Goal: Contribute content: Contribute content

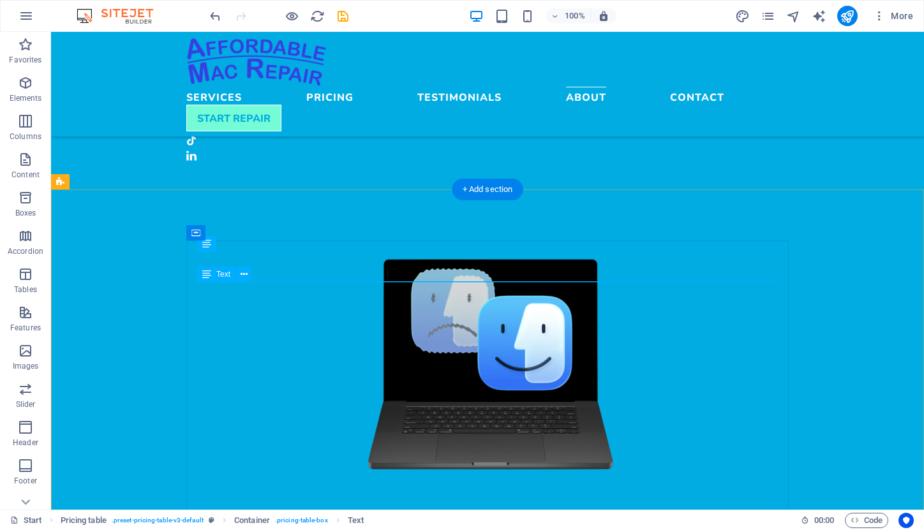
scroll to position [1887, 0]
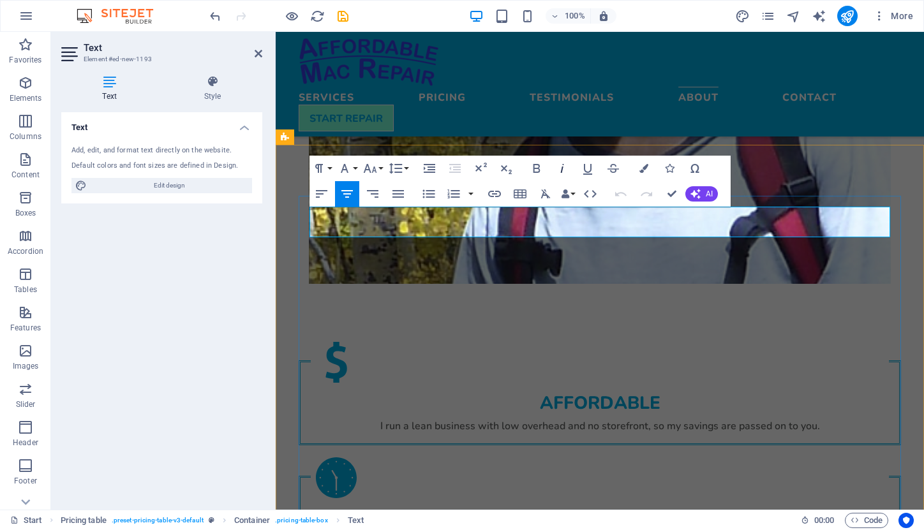
click at [561, 172] on icon "button" at bounding box center [562, 168] width 3 height 9
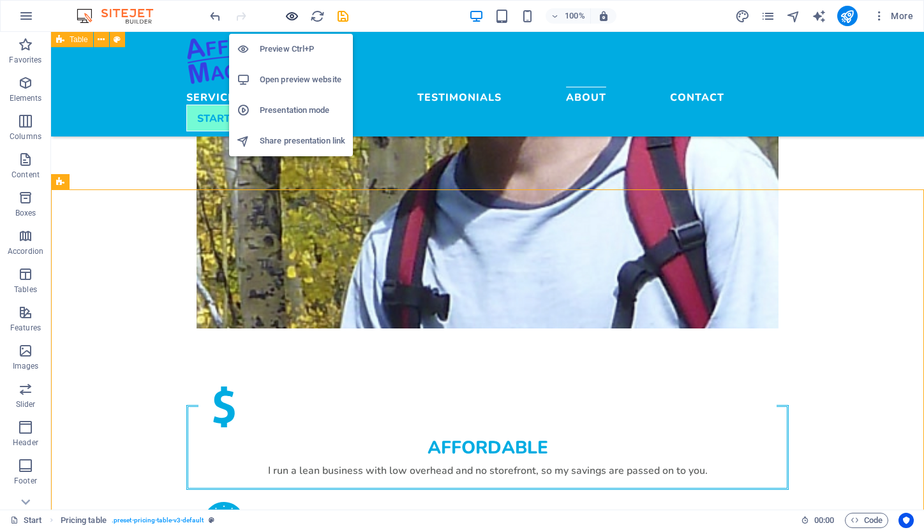
click at [293, 18] on icon "button" at bounding box center [292, 16] width 15 height 15
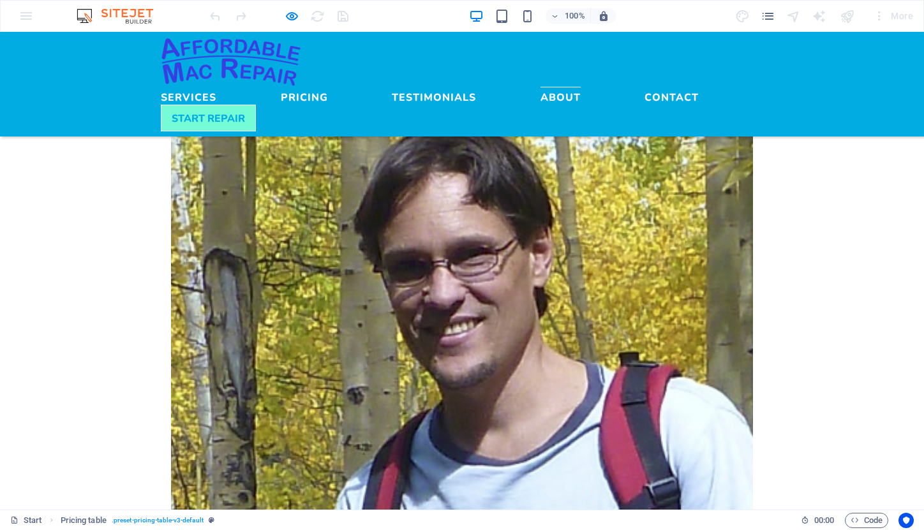
scroll to position [1666, 0]
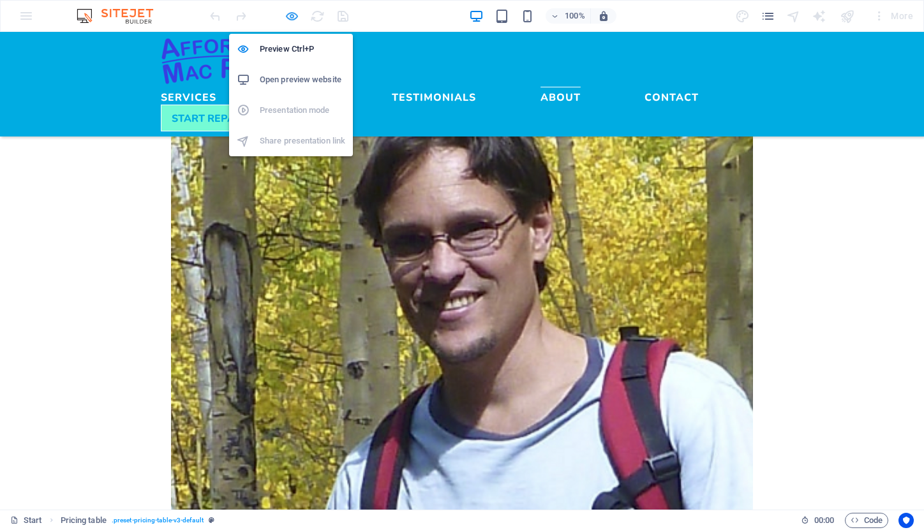
click at [291, 16] on icon "button" at bounding box center [292, 16] width 15 height 15
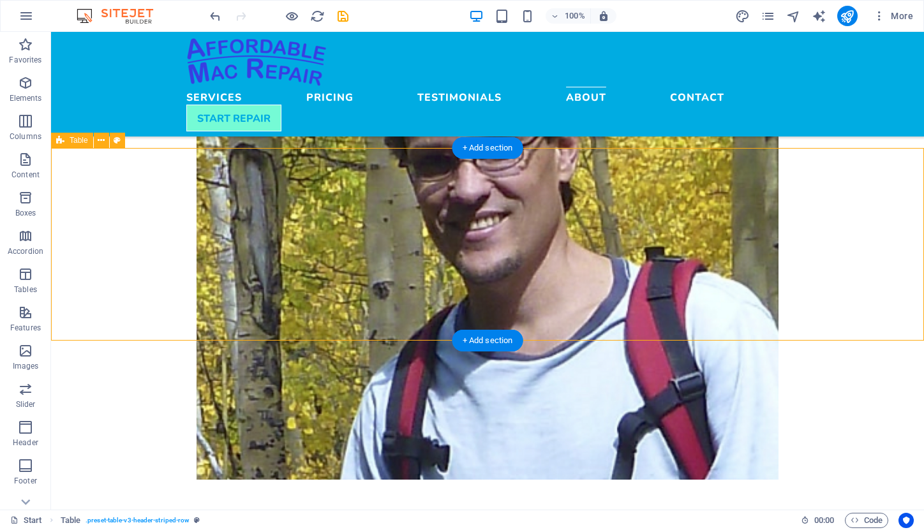
scroll to position [1663, 0]
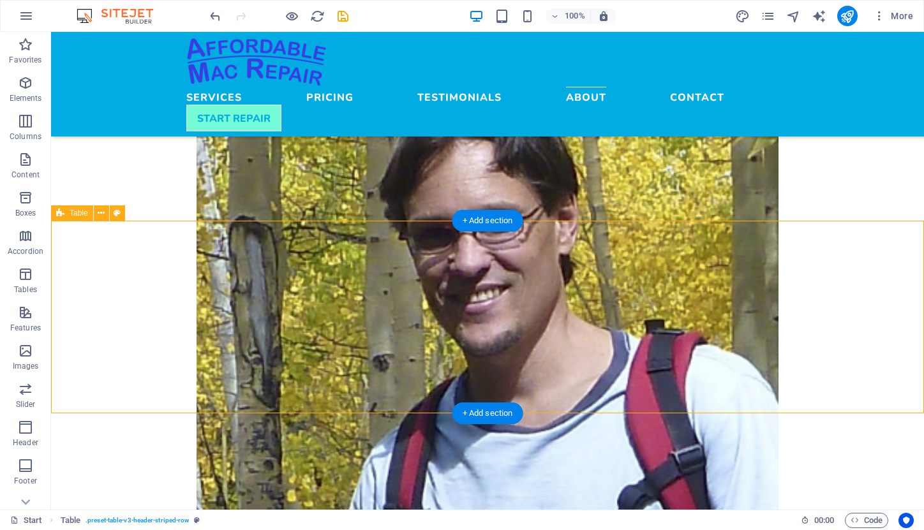
click at [77, 214] on span "Table" at bounding box center [79, 213] width 19 height 8
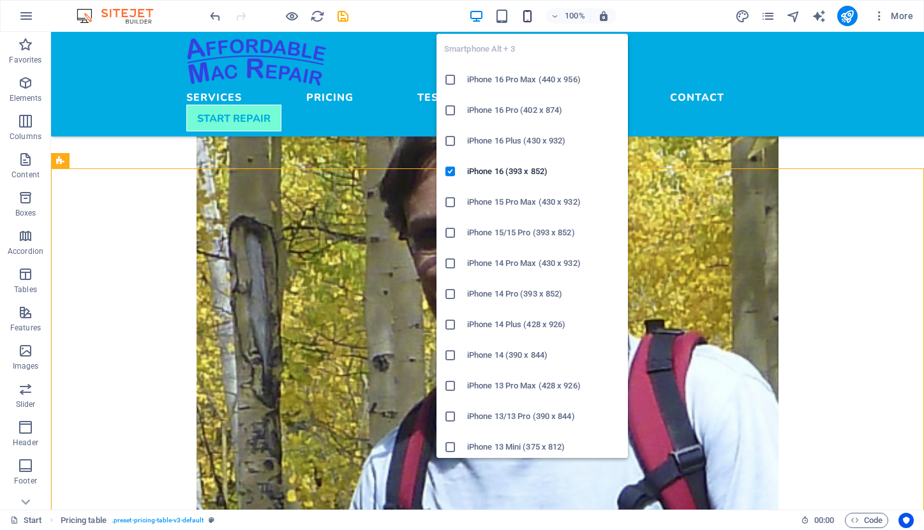
click at [525, 10] on icon "button" at bounding box center [527, 16] width 15 height 15
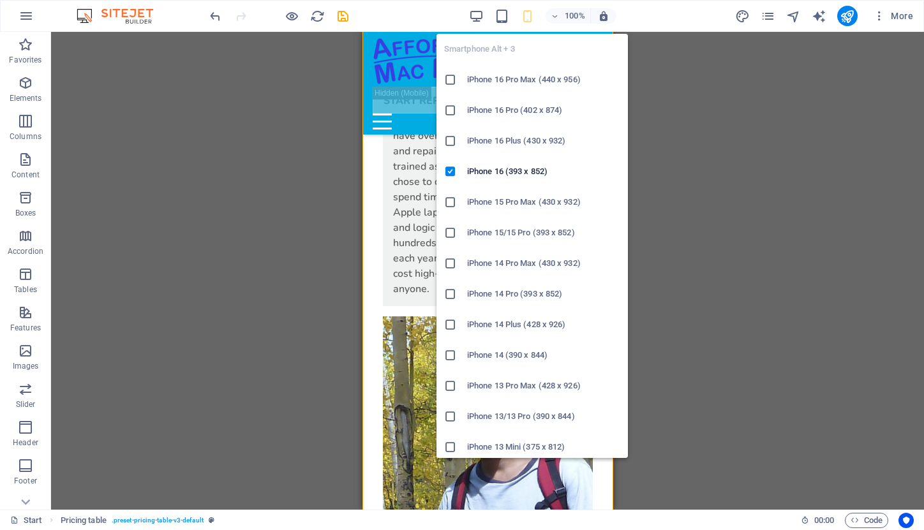
scroll to position [2326, 0]
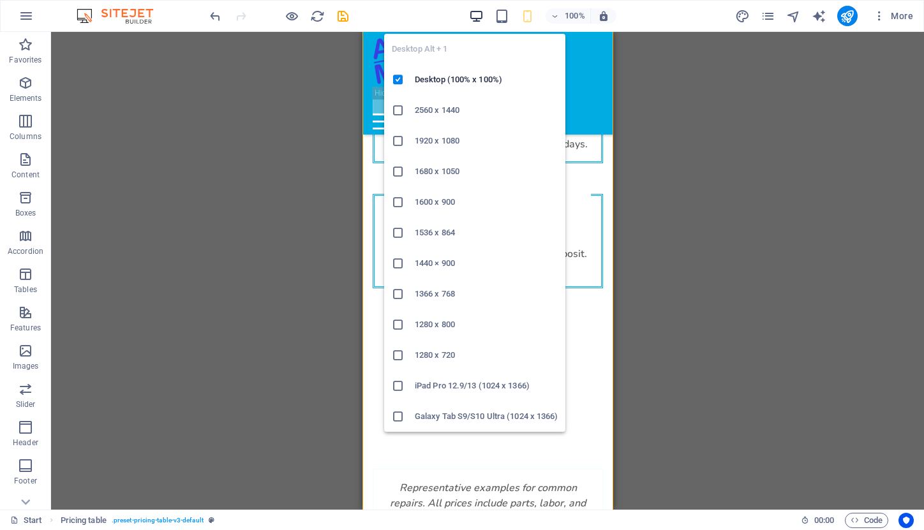
click at [473, 15] on icon "button" at bounding box center [476, 16] width 15 height 15
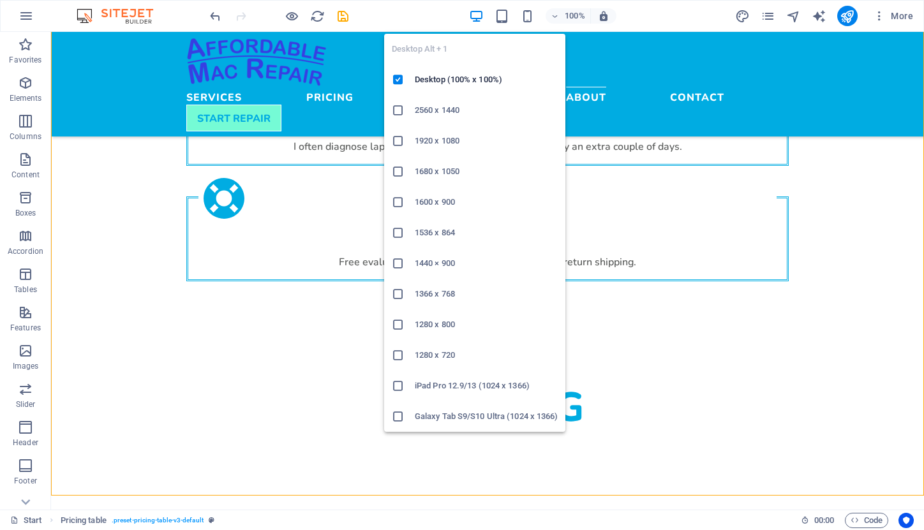
scroll to position [1838, 0]
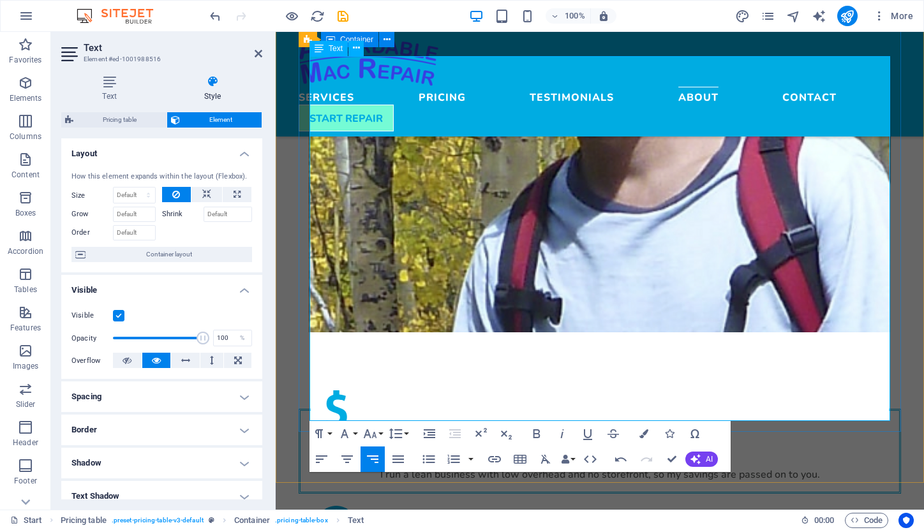
drag, startPoint x: 872, startPoint y: 128, endPoint x: 891, endPoint y: 128, distance: 19.1
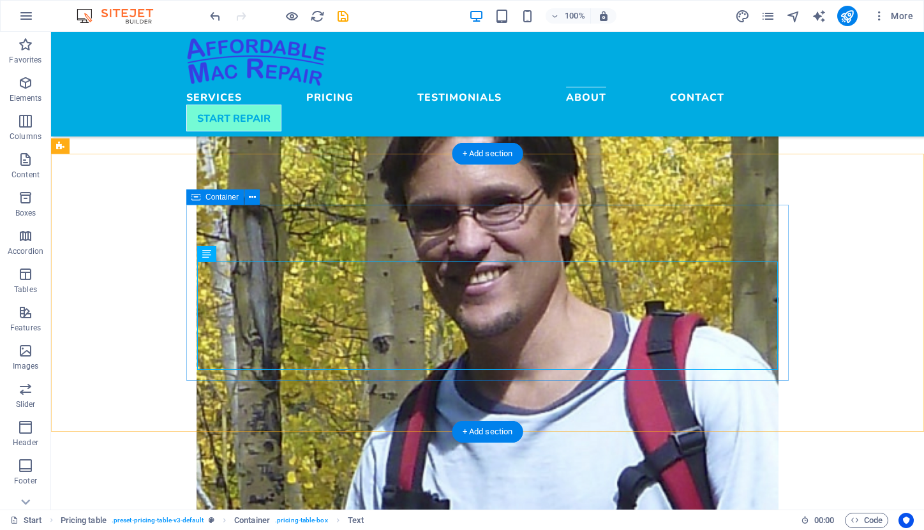
scroll to position [1677, 0]
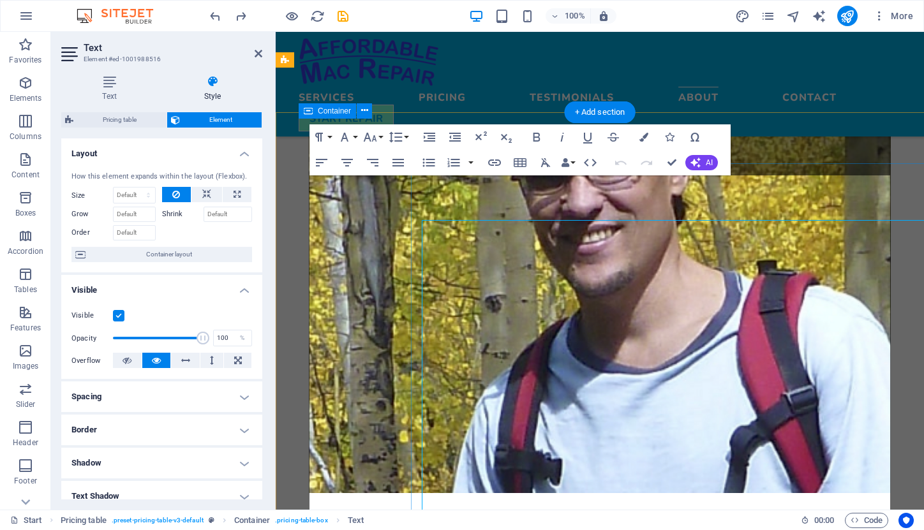
scroll to position [1719, 0]
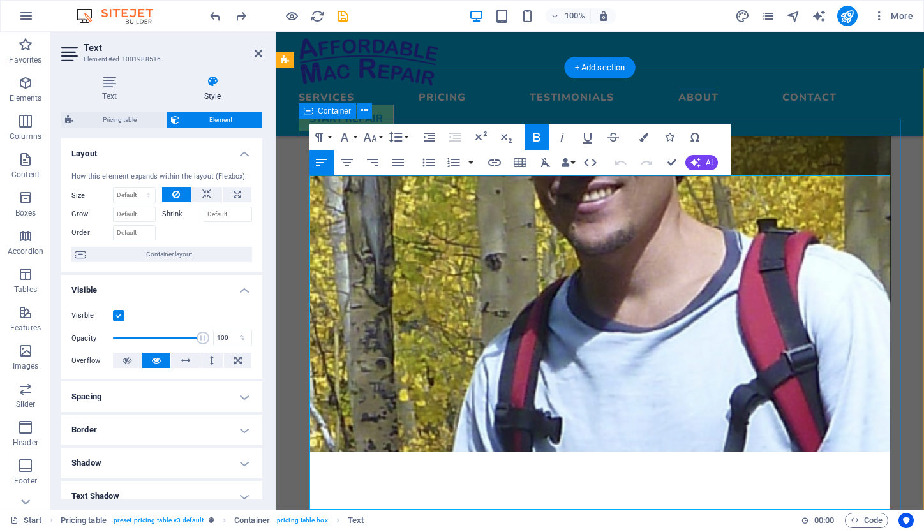
drag, startPoint x: 870, startPoint y: 218, endPoint x: 889, endPoint y: 218, distance: 18.5
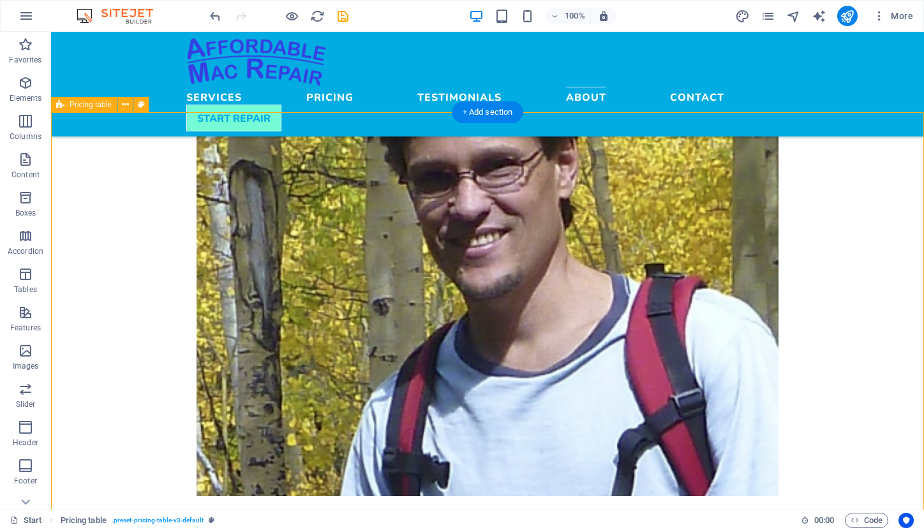
checkbox input "false"
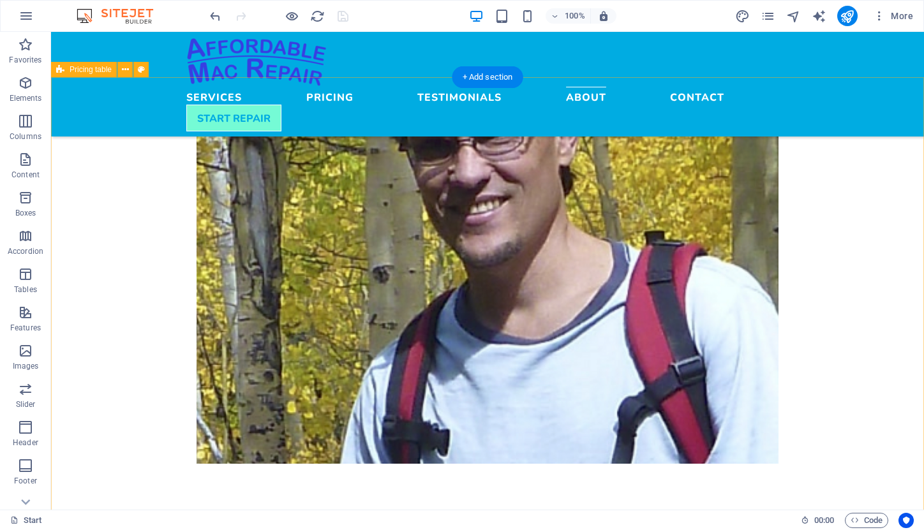
scroll to position [1754, 0]
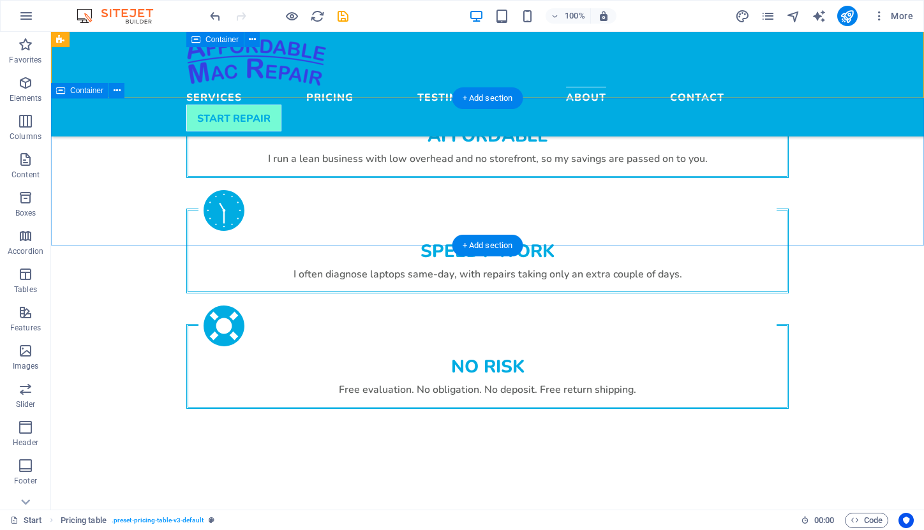
scroll to position [2277, 0]
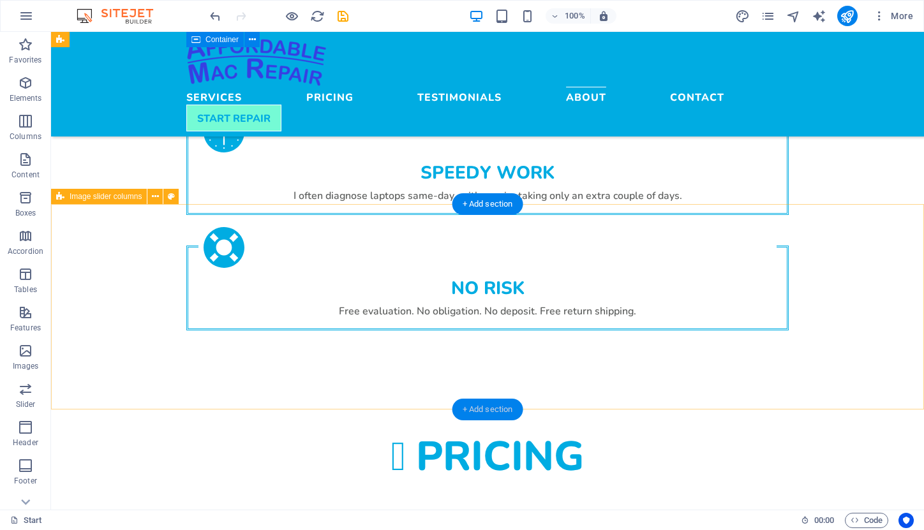
click at [510, 410] on div "+ Add section" at bounding box center [487, 410] width 71 height 22
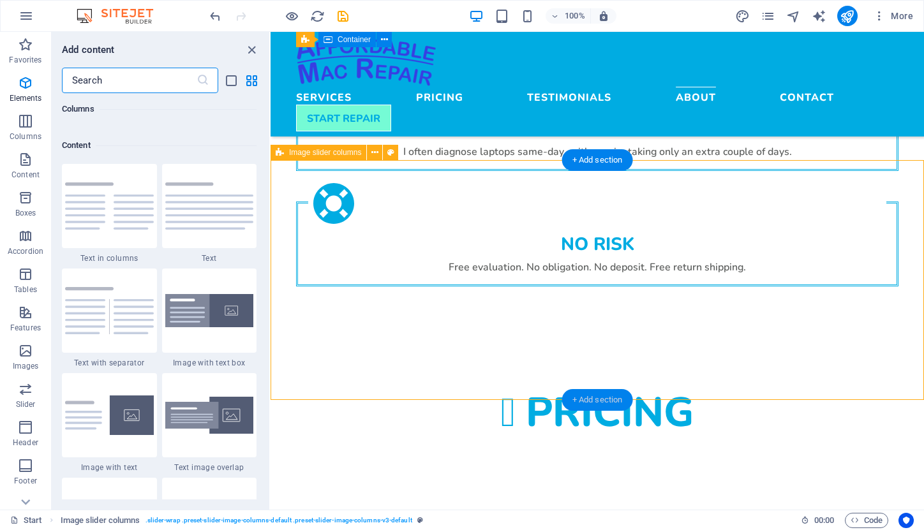
scroll to position [2232, 0]
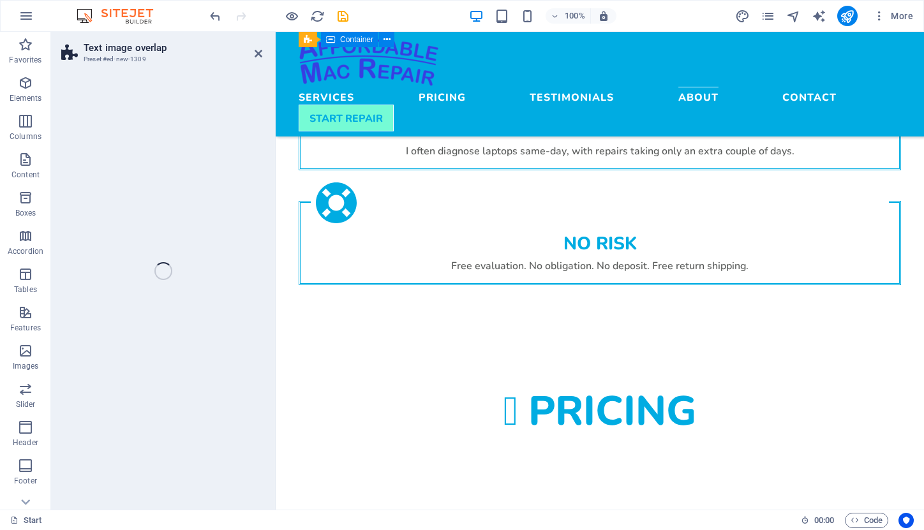
select select "rem"
select select "px"
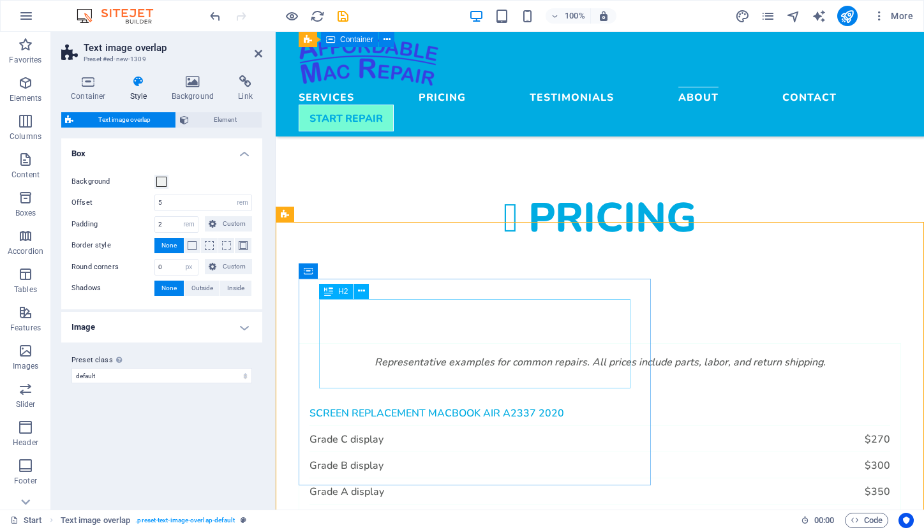
scroll to position [2479, 0]
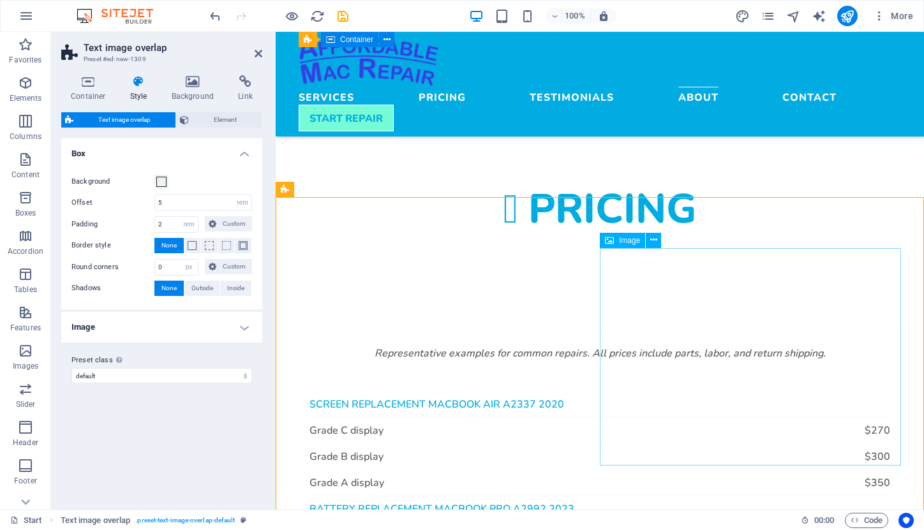
click at [630, 242] on span "Image" at bounding box center [629, 241] width 21 height 8
select select "%"
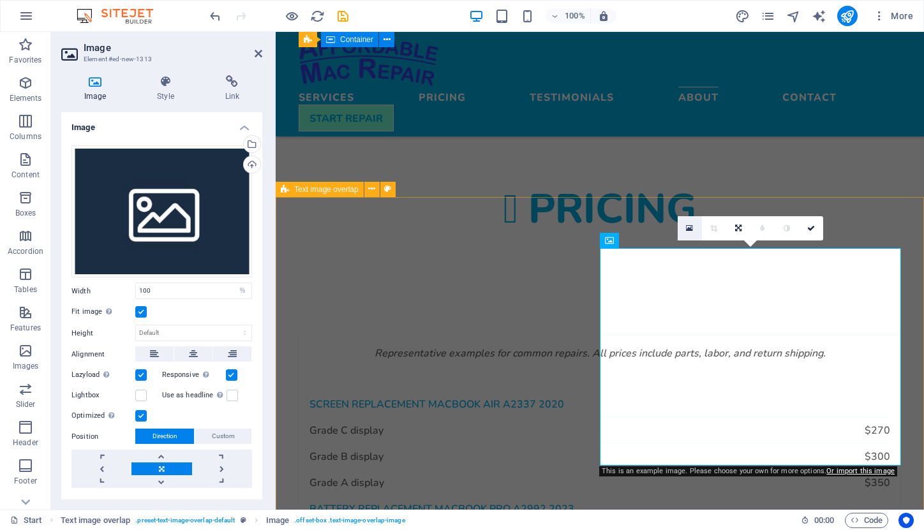
click at [688, 228] on icon at bounding box center [689, 228] width 7 height 9
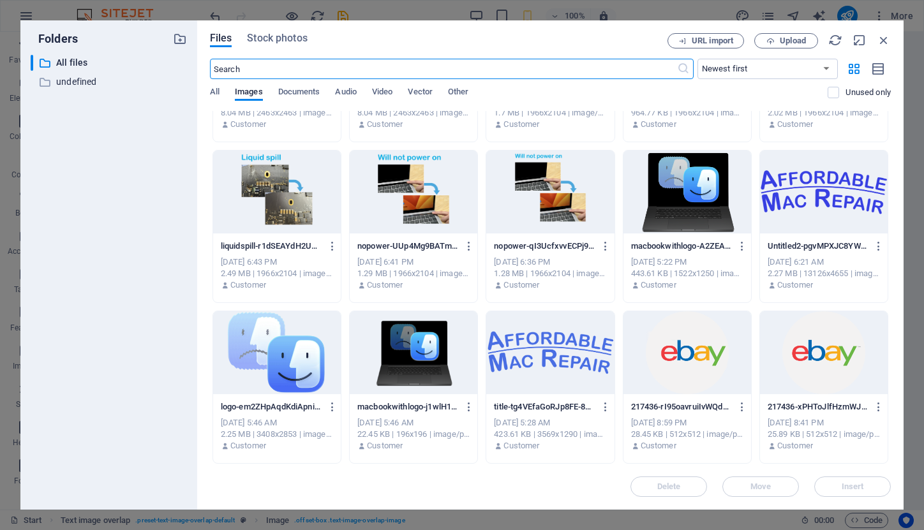
scroll to position [122, 0]
click at [697, 357] on div at bounding box center [687, 352] width 128 height 83
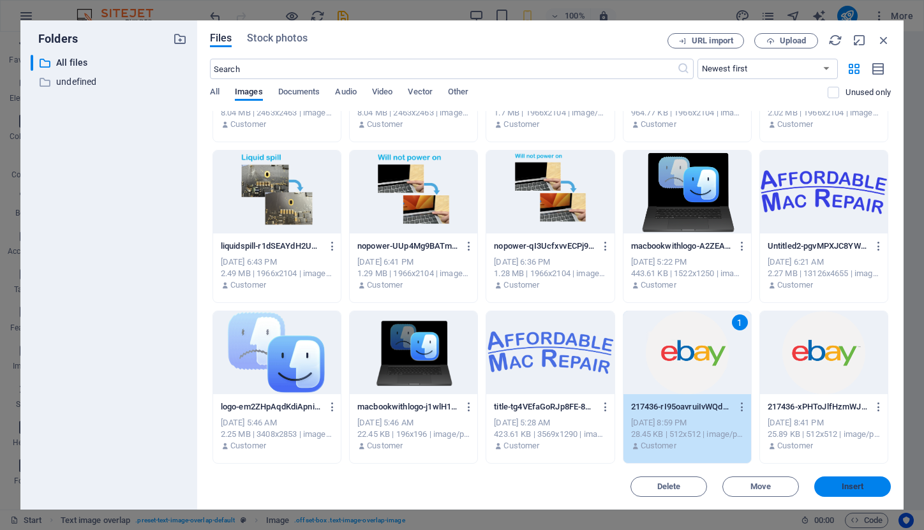
click at [844, 486] on span "Insert" at bounding box center [853, 487] width 22 height 8
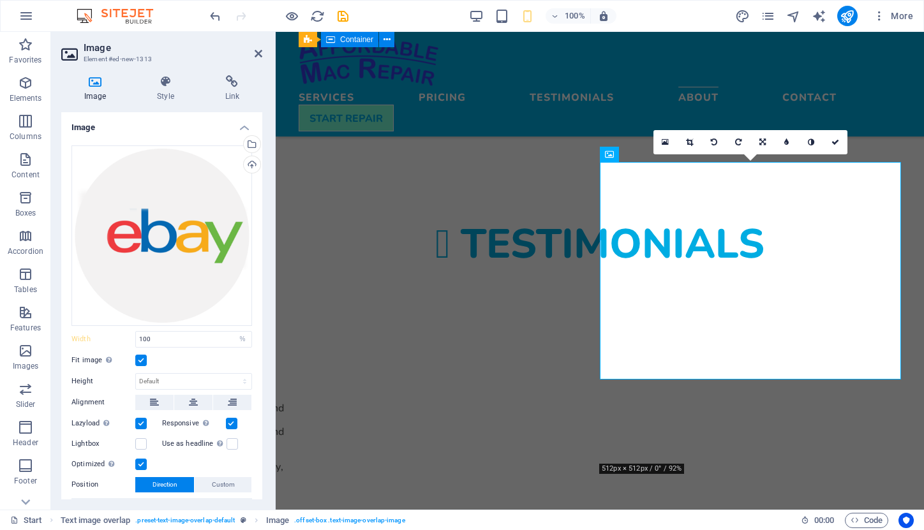
scroll to position [2520, 0]
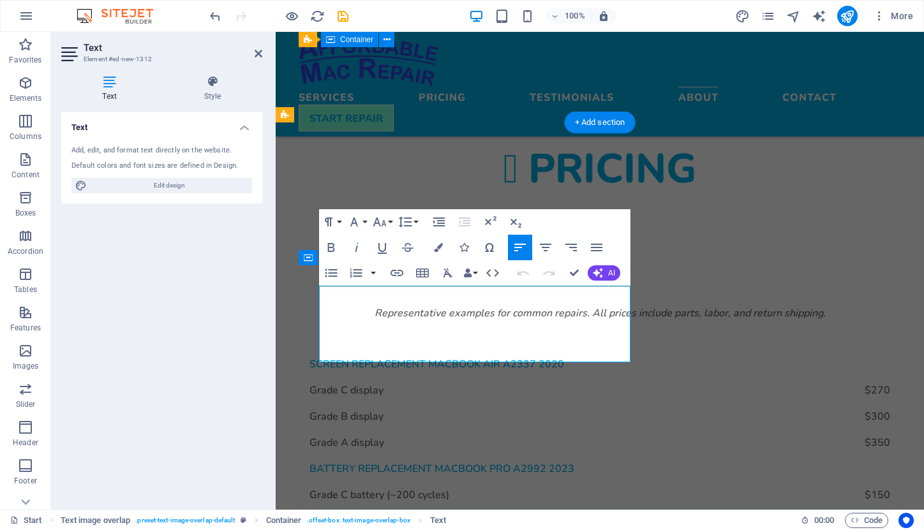
click at [237, 352] on div "Text Add, edit, and format text directly on the website. Default colors and fon…" at bounding box center [161, 305] width 201 height 387
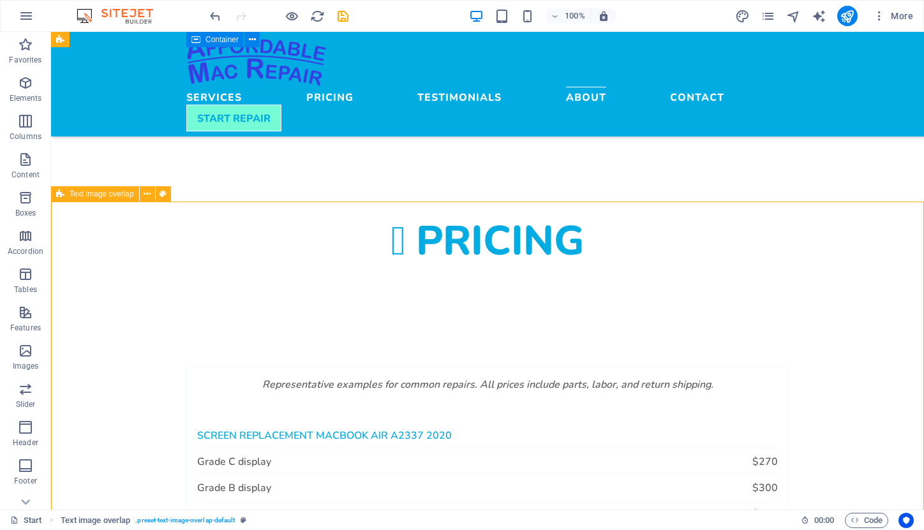
scroll to position [2499, 0]
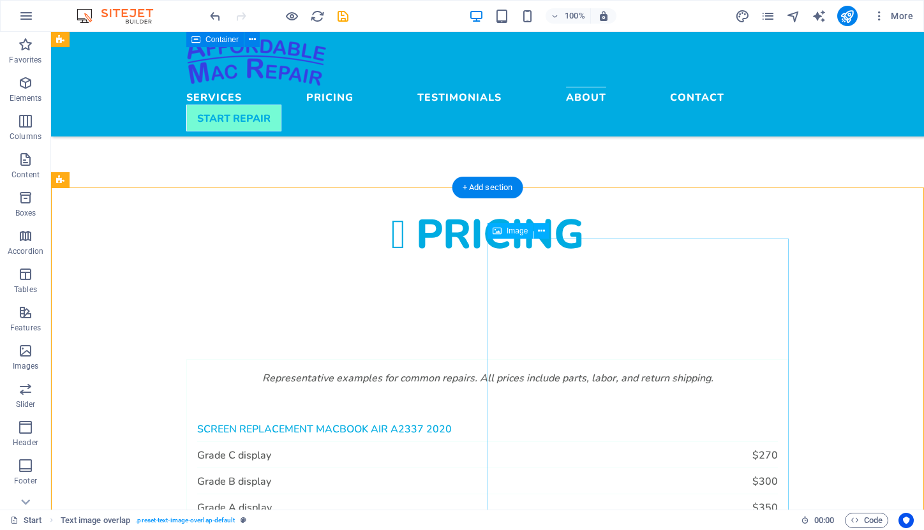
checkbox input "false"
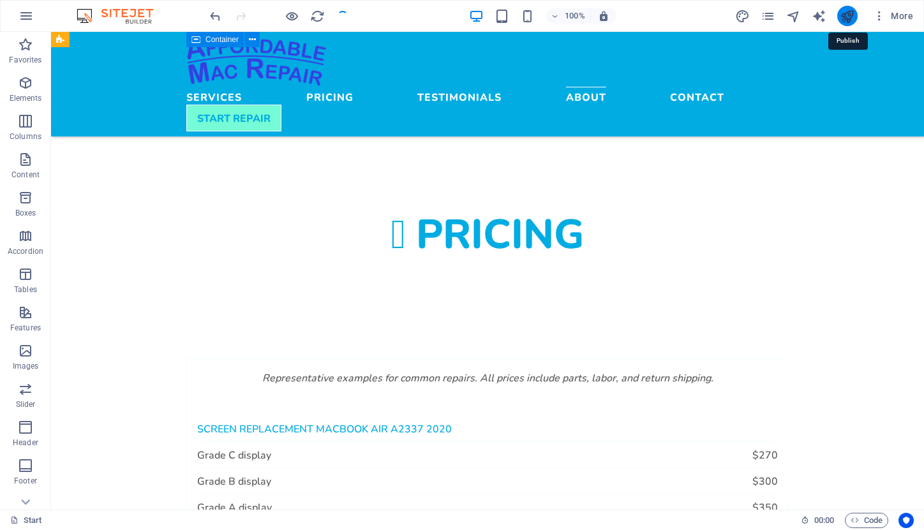
click at [853, 20] on icon "publish" at bounding box center [847, 16] width 15 height 15
